Goal: Task Accomplishment & Management: Complete application form

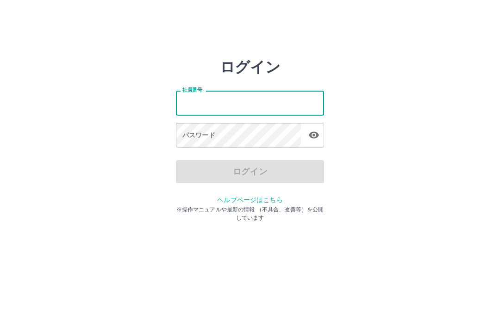
click at [215, 103] on input "社員番号" at bounding box center [250, 103] width 148 height 25
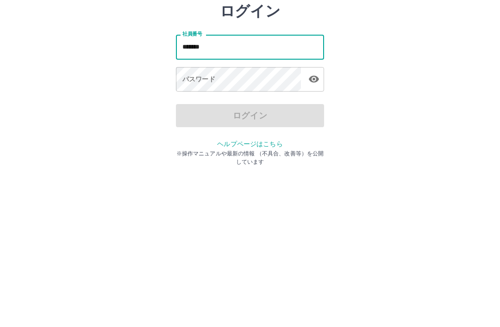
type input "*******"
click at [205, 123] on div "パスワード パスワード" at bounding box center [250, 136] width 148 height 26
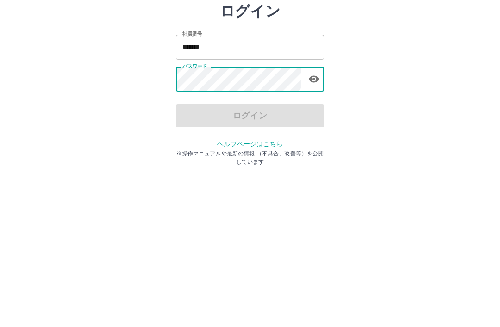
click at [205, 123] on div "パスワード パスワード" at bounding box center [250, 136] width 148 height 26
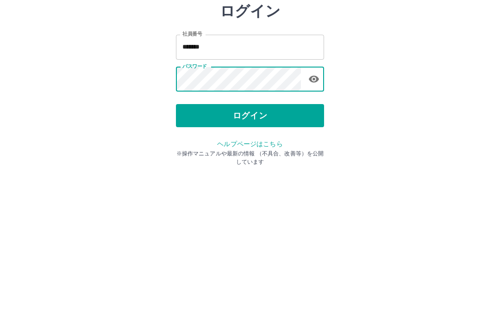
click at [244, 160] on button "ログイン" at bounding box center [250, 171] width 148 height 23
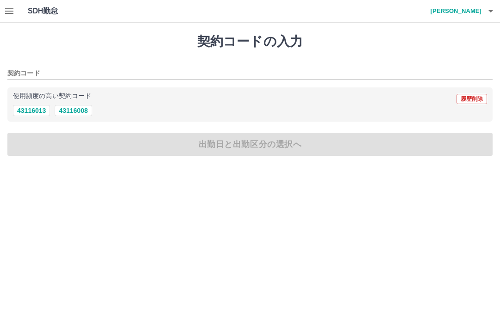
click at [87, 110] on button "43116008" at bounding box center [73, 110] width 37 height 11
type input "********"
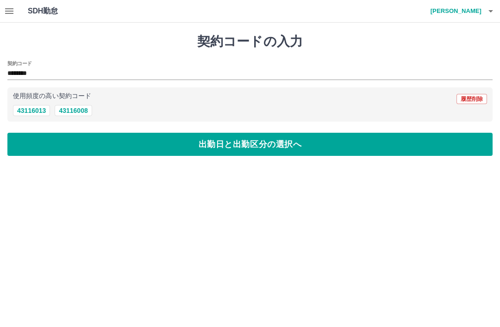
click at [237, 149] on button "出勤日と出勤区分の選択へ" at bounding box center [249, 144] width 485 height 23
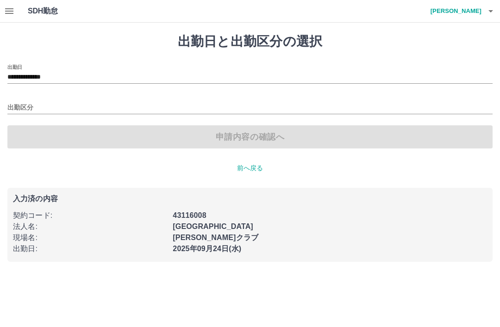
click at [20, 103] on input "出勤区分" at bounding box center [249, 108] width 485 height 12
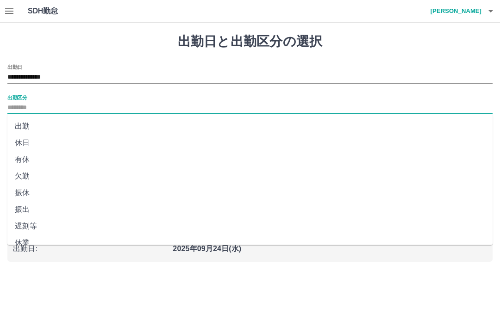
click at [17, 121] on li "出勤" at bounding box center [249, 126] width 485 height 17
type input "**"
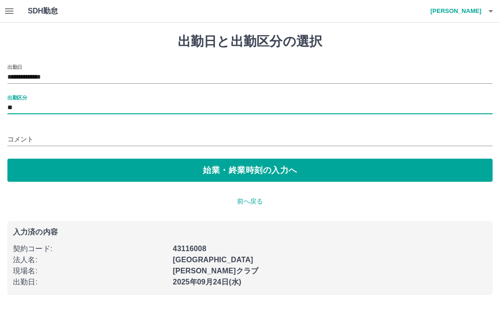
click at [239, 169] on button "始業・終業時刻の入力へ" at bounding box center [249, 170] width 485 height 23
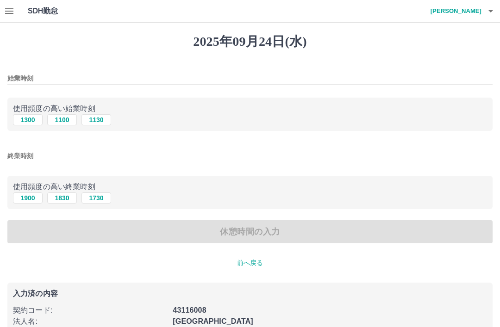
click at [22, 77] on input "始業時刻" at bounding box center [249, 78] width 485 height 13
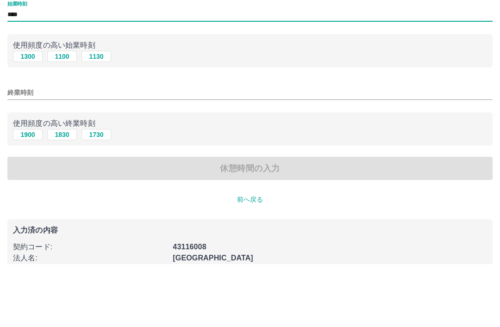
type input "****"
click at [28, 150] on input "終業時刻" at bounding box center [249, 156] width 485 height 13
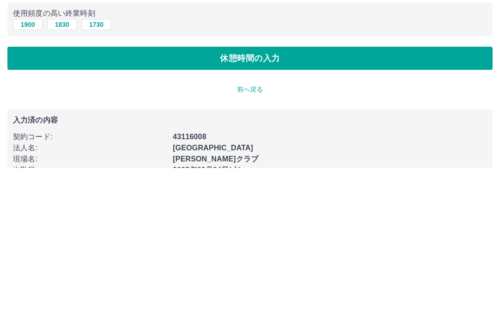
type input "****"
click at [259, 206] on button "休憩時間の入力" at bounding box center [249, 217] width 485 height 23
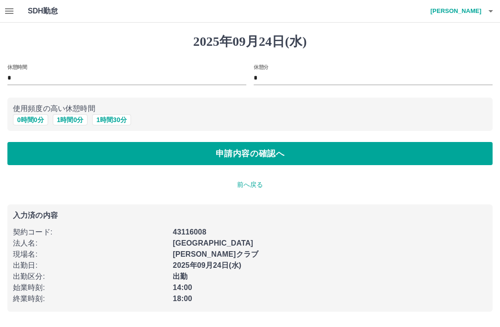
click at [31, 116] on button "0 時間 0 分" at bounding box center [30, 119] width 35 height 11
click at [248, 160] on button "申請内容の確認へ" at bounding box center [249, 153] width 485 height 23
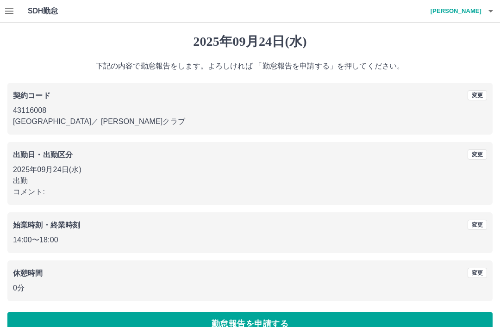
click at [10, 8] on icon "button" at bounding box center [9, 11] width 8 height 6
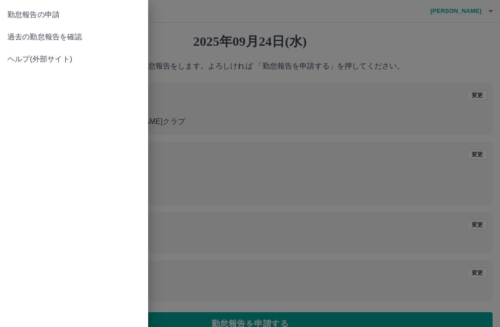
click at [63, 36] on span "過去の勤怠報告を確認" at bounding box center [73, 36] width 133 height 11
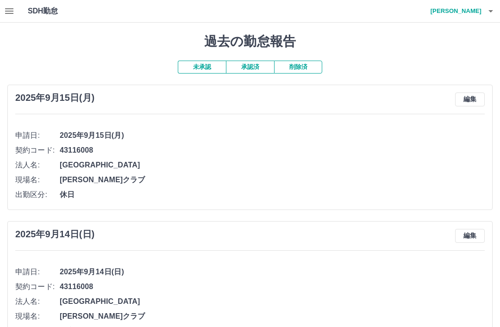
click at [248, 64] on button "承認済" at bounding box center [250, 67] width 48 height 13
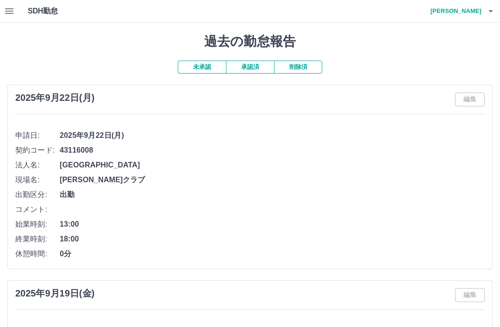
click at [206, 63] on button "未承認" at bounding box center [202, 67] width 48 height 13
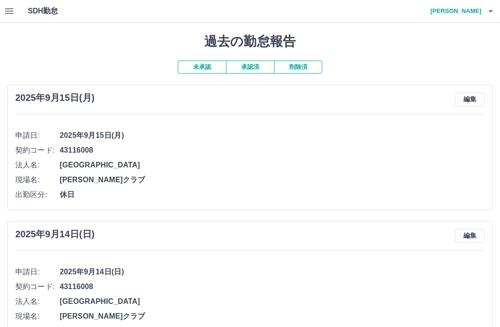
click at [196, 62] on button "未承認" at bounding box center [202, 67] width 48 height 13
click at [6, 9] on icon "button" at bounding box center [9, 11] width 8 height 6
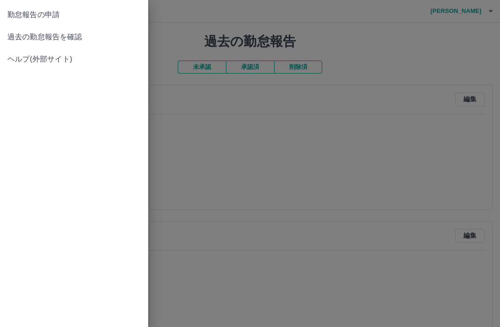
click at [61, 37] on span "過去の勤怠報告を確認" at bounding box center [73, 36] width 133 height 11
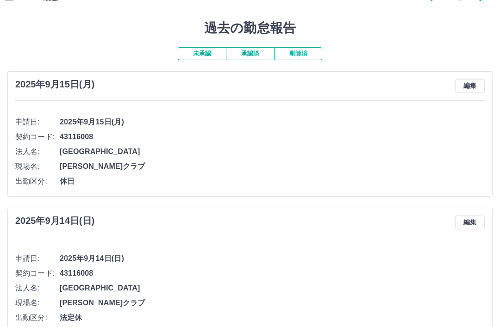
scroll to position [14, 0]
click at [250, 50] on button "承認済" at bounding box center [250, 53] width 48 height 13
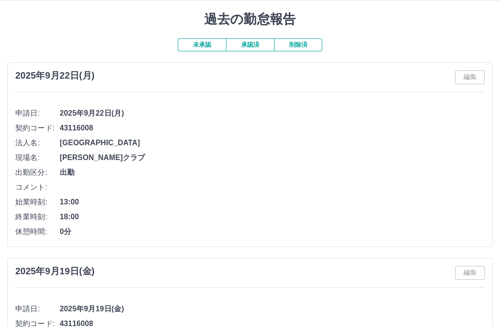
scroll to position [0, 0]
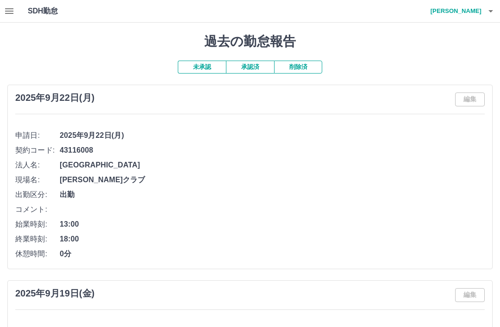
click at [201, 63] on button "未承認" at bounding box center [202, 67] width 48 height 13
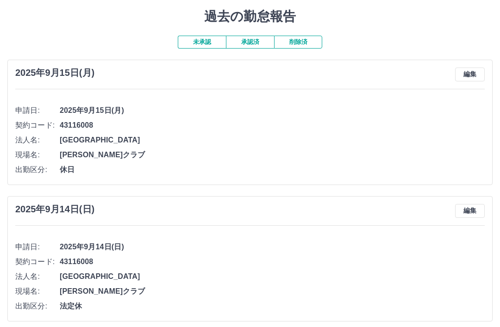
scroll to position [26, 0]
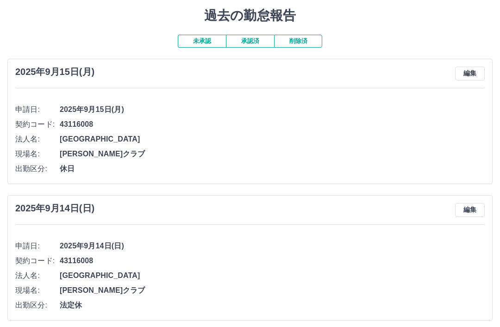
click at [204, 39] on button "未承認" at bounding box center [202, 41] width 48 height 13
click at [254, 41] on button "承認済" at bounding box center [250, 41] width 48 height 13
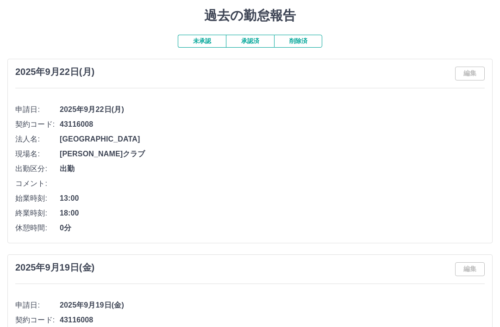
click at [201, 38] on button "未承認" at bounding box center [202, 41] width 48 height 13
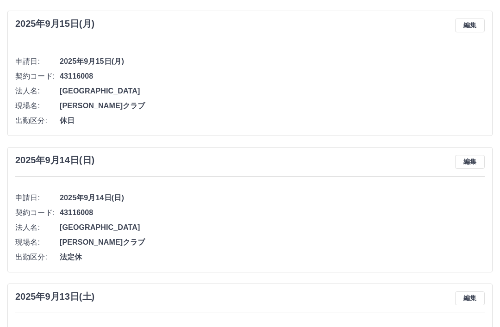
scroll to position [0, 0]
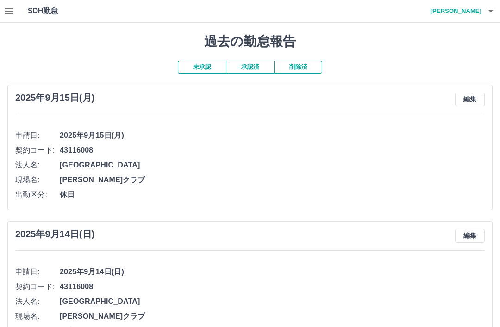
click at [6, 7] on icon "button" at bounding box center [9, 11] width 11 height 11
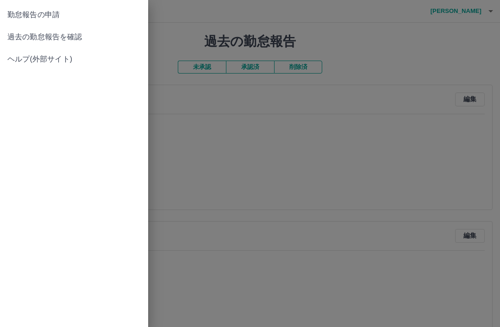
click at [43, 13] on span "勤怠報告の申請" at bounding box center [73, 14] width 133 height 11
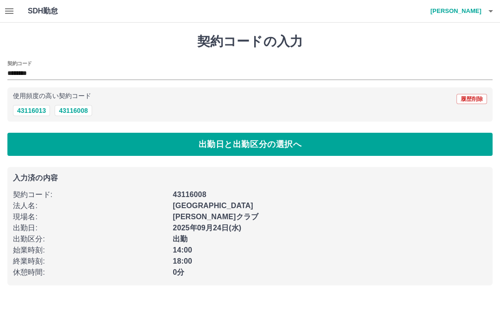
click at [73, 109] on button "43116008" at bounding box center [73, 110] width 37 height 11
click at [249, 144] on button "出勤日と出勤区分の選択へ" at bounding box center [249, 144] width 485 height 23
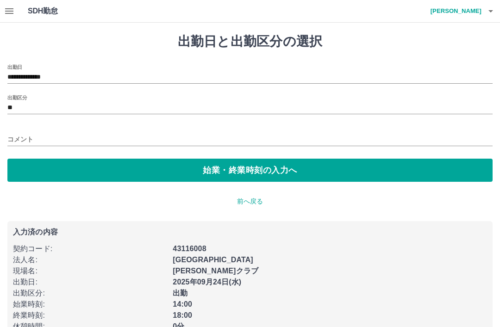
click at [13, 102] on input "**" at bounding box center [249, 108] width 485 height 12
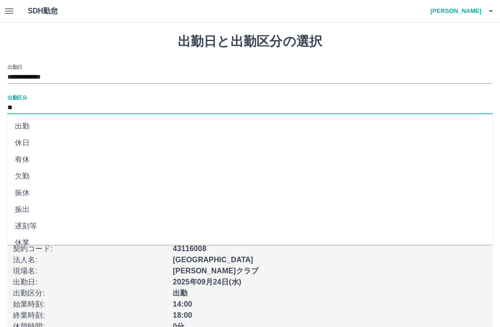
click at [29, 125] on li "出勤" at bounding box center [249, 126] width 485 height 17
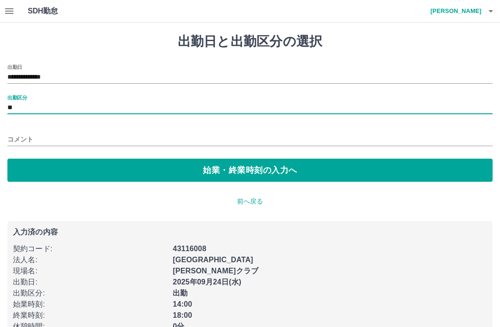
click at [238, 172] on button "始業・終業時刻の入力へ" at bounding box center [249, 170] width 485 height 23
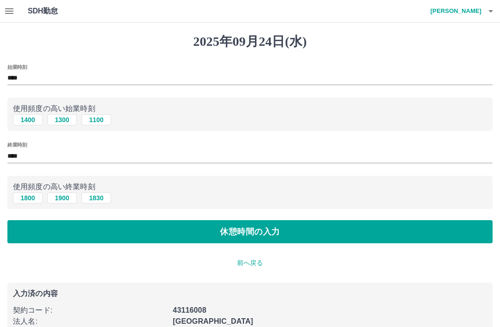
click at [25, 116] on button "1400" at bounding box center [28, 119] width 30 height 11
click at [28, 199] on button "1800" at bounding box center [28, 198] width 30 height 11
click at [268, 234] on button "休憩時間の入力" at bounding box center [249, 231] width 485 height 23
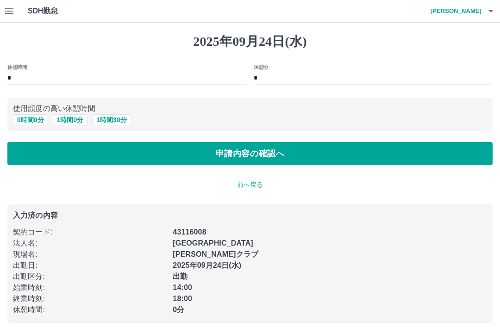
click at [30, 120] on button "0 時間 0 分" at bounding box center [30, 119] width 35 height 11
click at [268, 155] on button "申請内容の確認へ" at bounding box center [249, 153] width 485 height 23
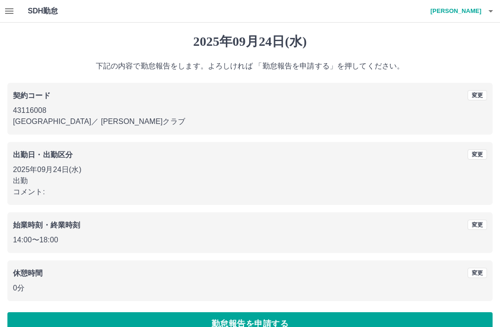
scroll to position [19, 0]
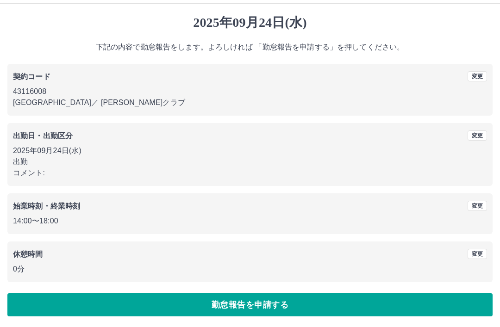
click at [262, 304] on button "勤怠報告を申請する" at bounding box center [249, 304] width 485 height 23
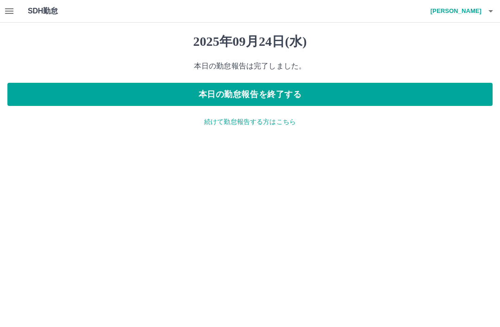
click at [271, 94] on button "本日の勤怠報告を終了する" at bounding box center [249, 94] width 485 height 23
